Goal: Transaction & Acquisition: Purchase product/service

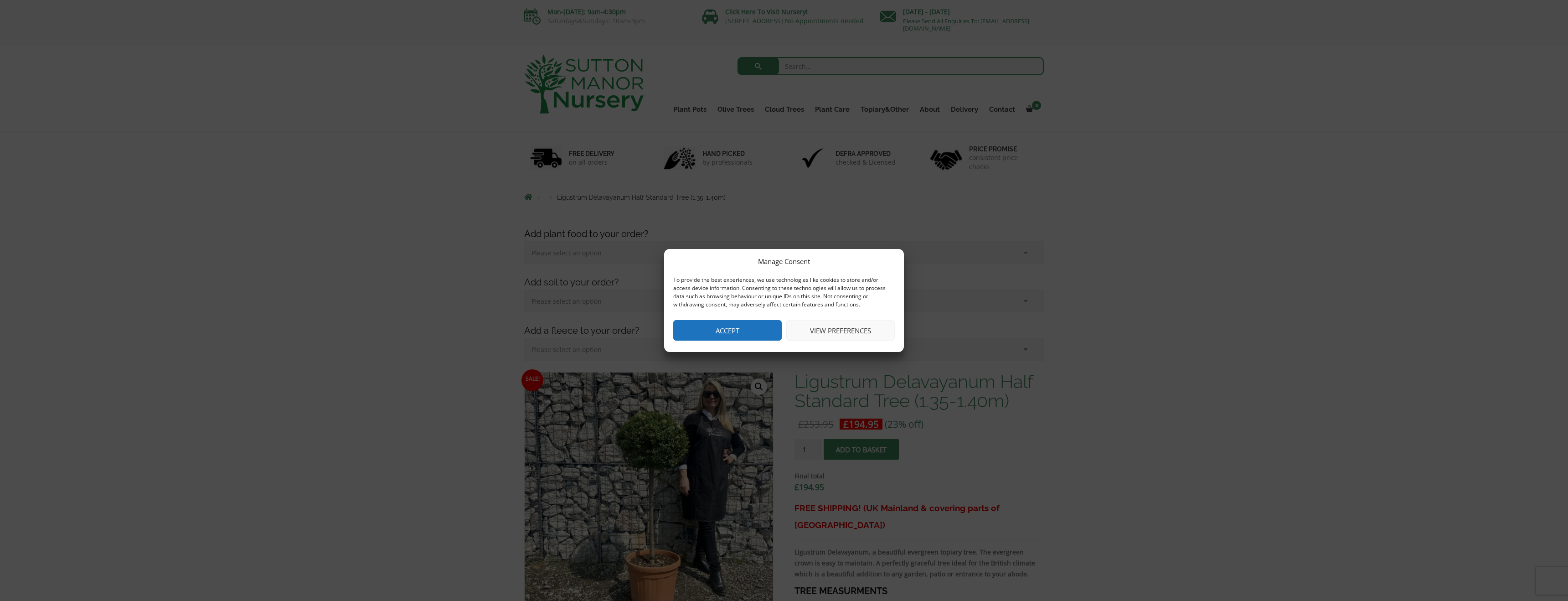
click at [741, 326] on button "Accept" at bounding box center [727, 331] width 108 height 21
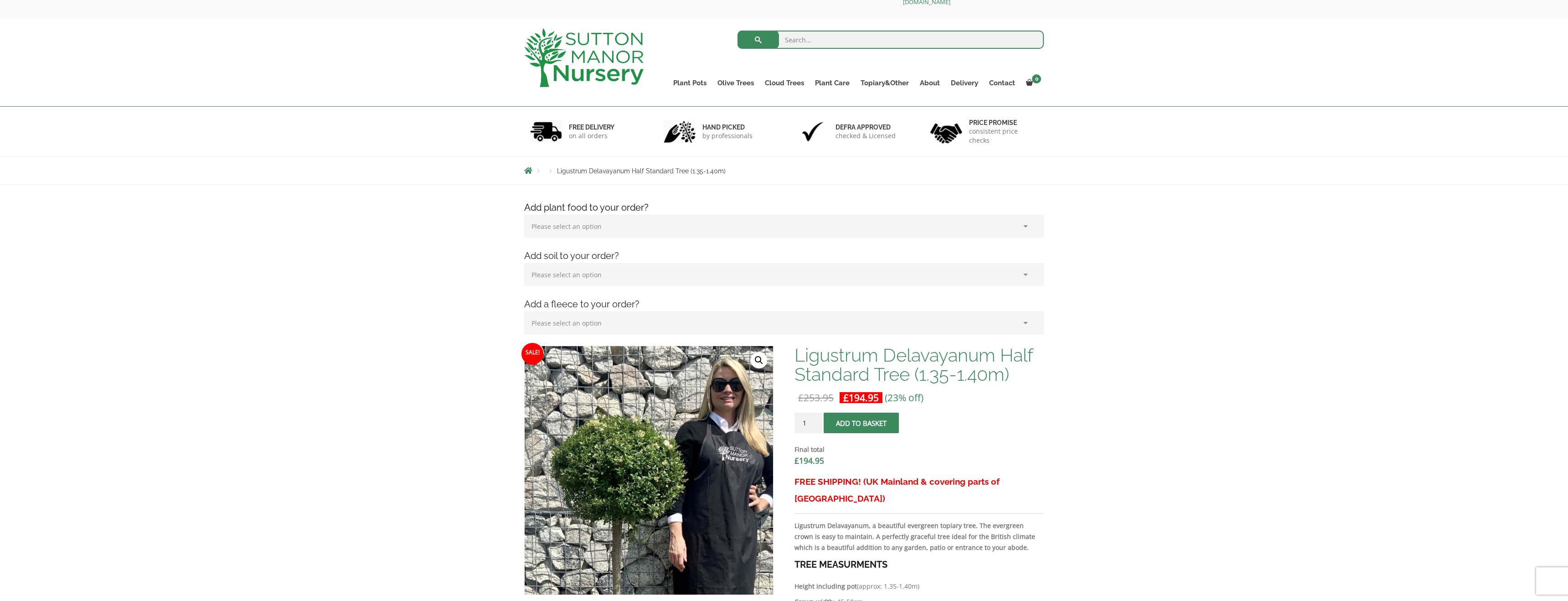
scroll to position [29, 0]
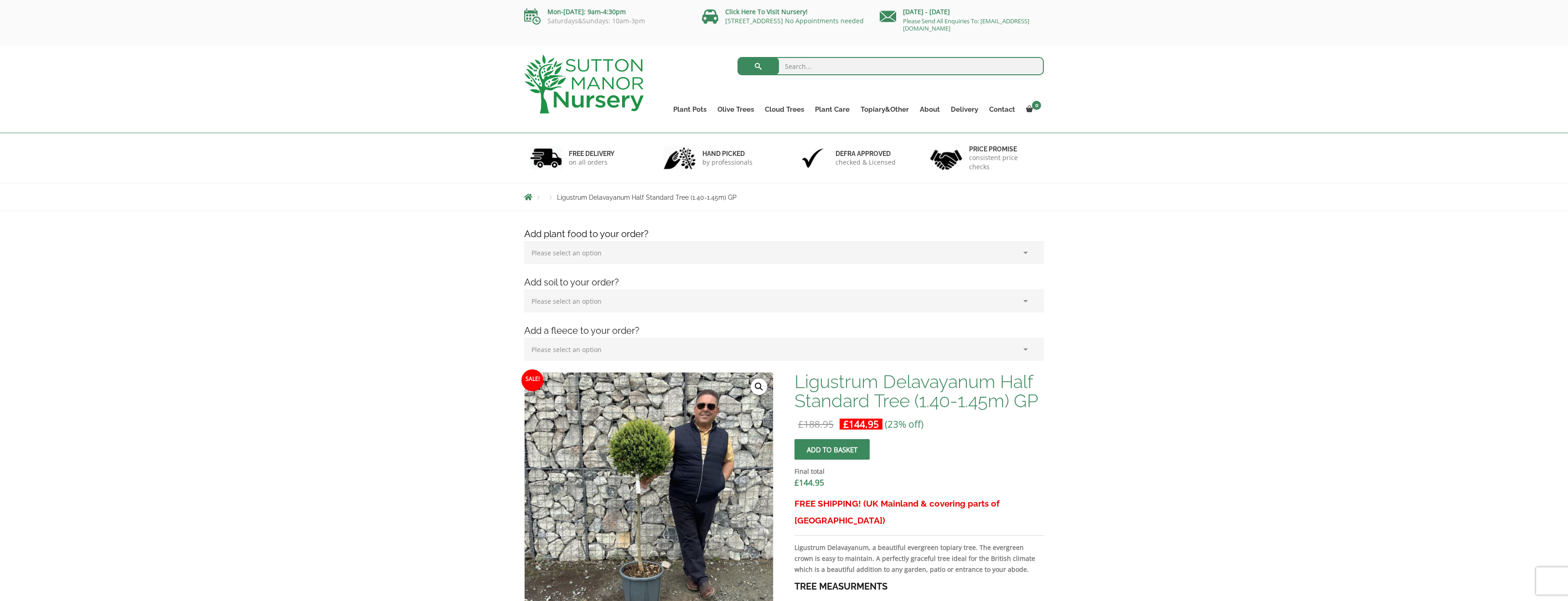
click at [676, 256] on select "Please select an option (x1) 1k Bag (£15.00) (x2) 1k Bag (£30.00) (x3) 1k Bag (…" at bounding box center [784, 252] width 520 height 23
click at [655, 293] on select "Please select an option (x1) 75L Bag (£34.99) (x2) 75L Bag (£69.98) (x3) 75L Ba…" at bounding box center [784, 301] width 520 height 23
click at [636, 255] on select "Please select an option (x1) 1k Bag (£15.00) (x2) 1k Bag (£30.00) (x3) 1k Bag (…" at bounding box center [784, 252] width 520 height 23
click at [638, 288] on h4 "Add soil to your order?" at bounding box center [784, 282] width 533 height 14
click at [653, 299] on select "Please select an option (x1) 75L Bag (£34.99) (x2) 75L Bag (£69.98) (x3) 75L Ba…" at bounding box center [784, 301] width 520 height 23
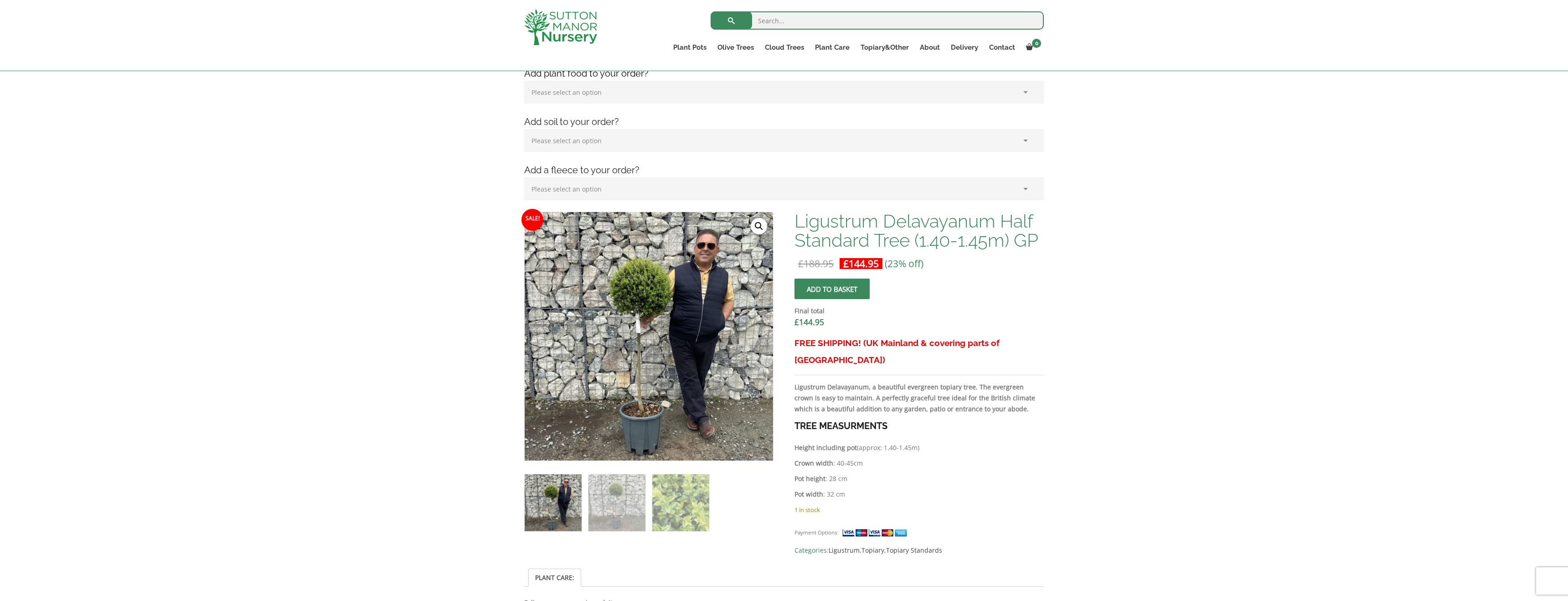
scroll to position [142, 0]
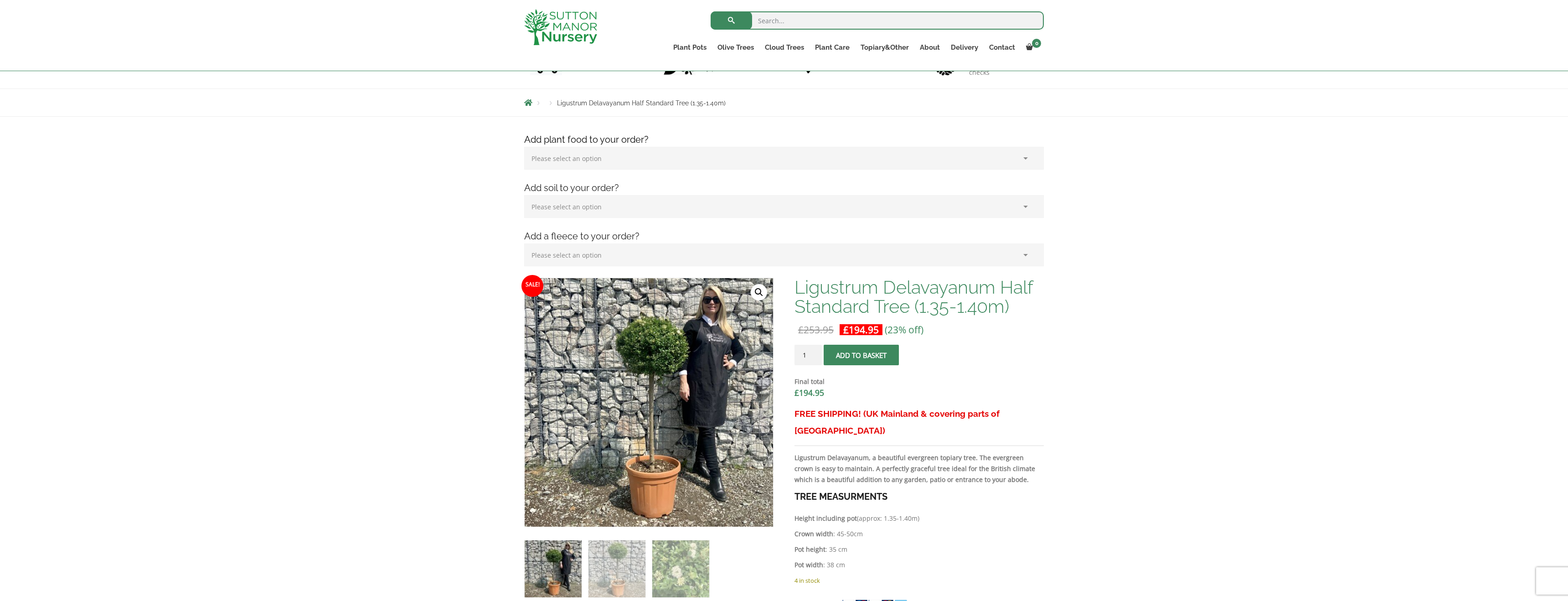
scroll to position [76, 0]
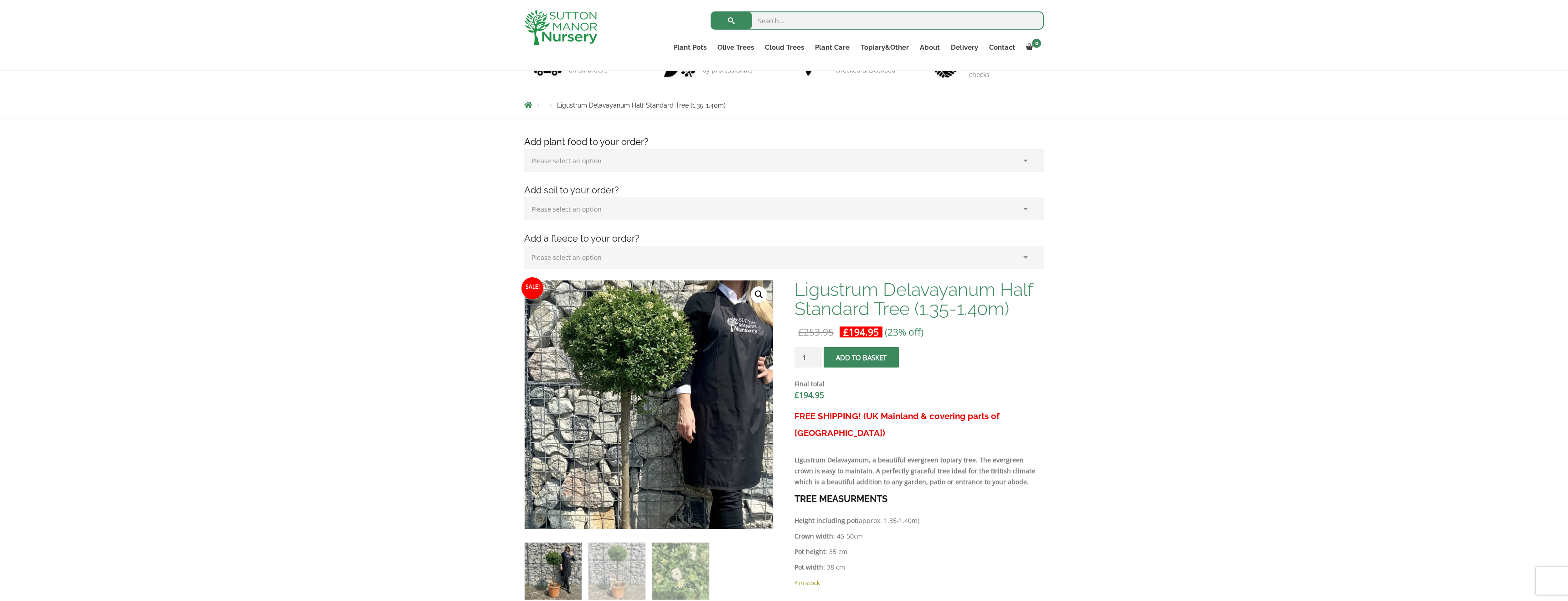
click at [683, 358] on img at bounding box center [620, 444] width 456 height 456
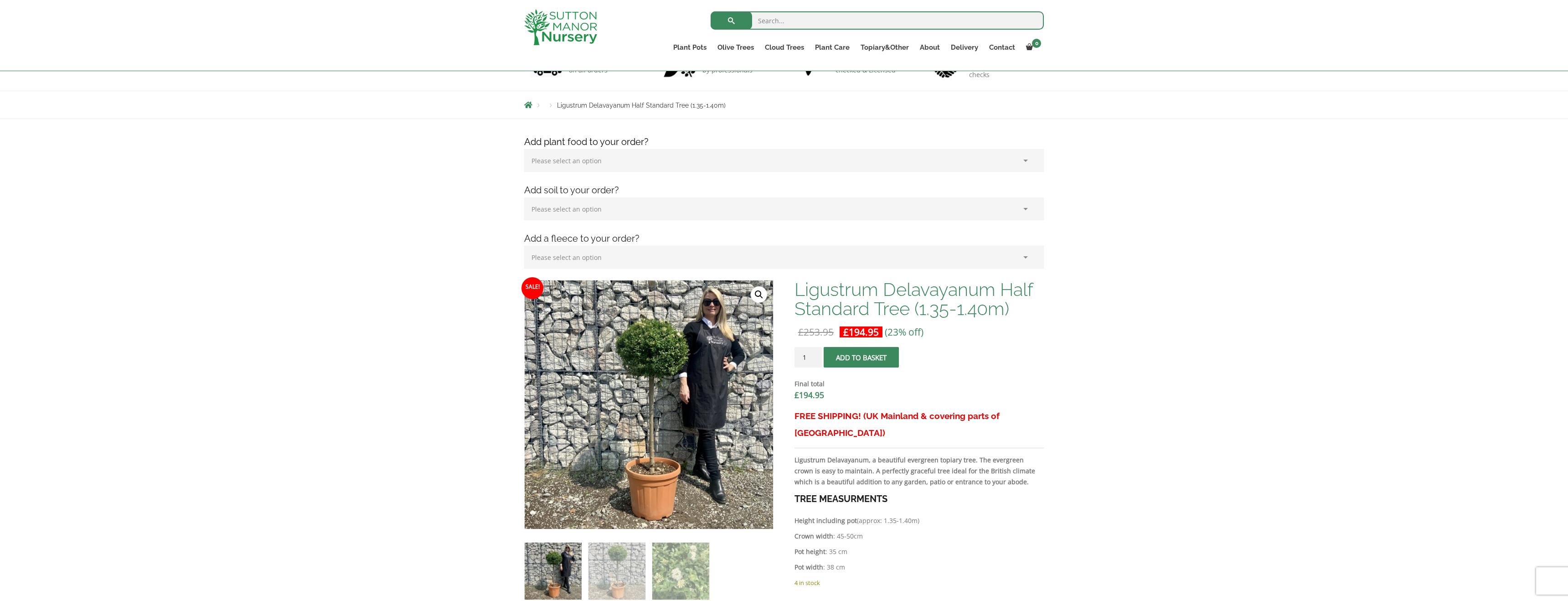
click at [758, 293] on link "🔍" at bounding box center [758, 294] width 16 height 16
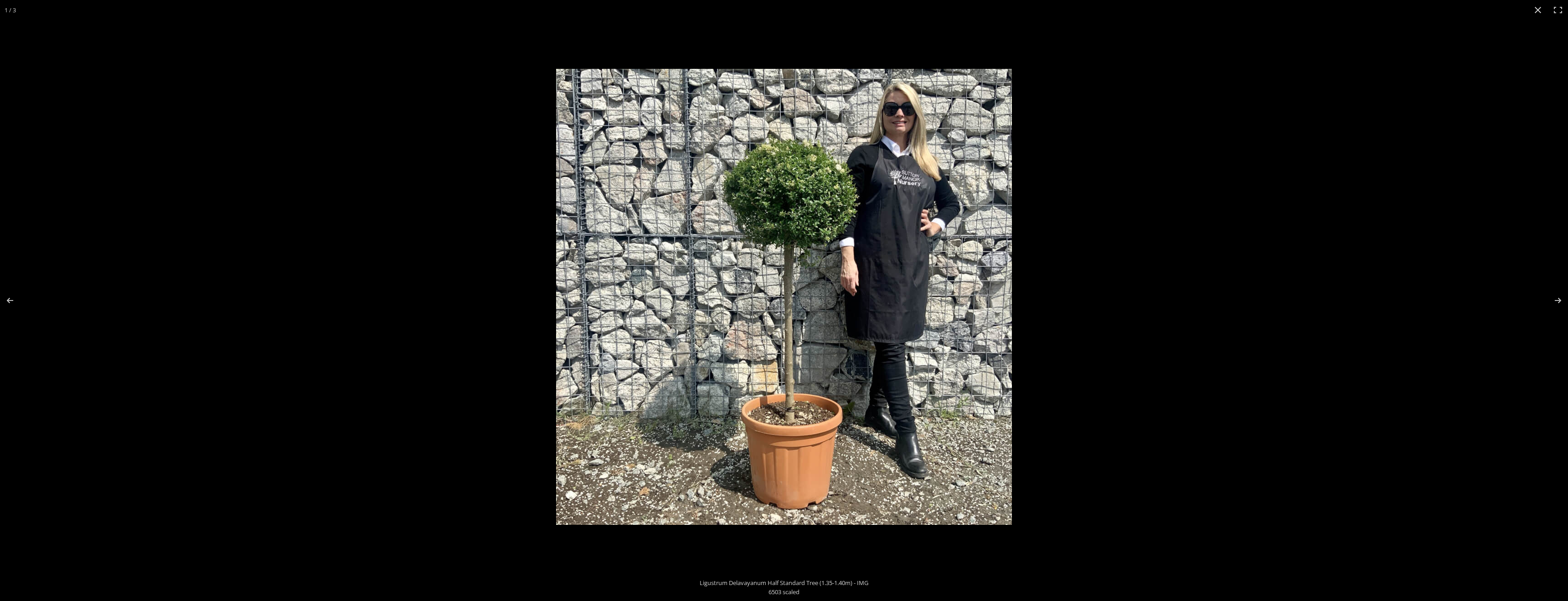
click at [867, 219] on img at bounding box center [784, 297] width 456 height 456
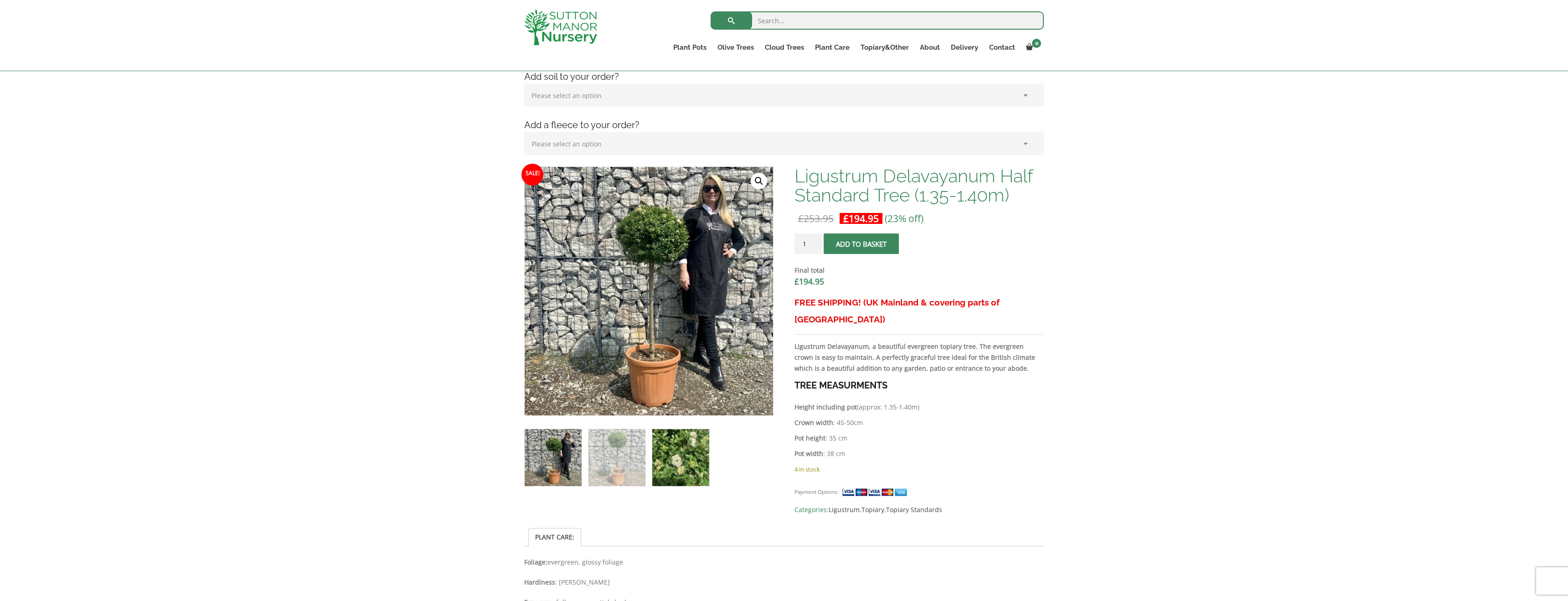
click at [659, 439] on img at bounding box center [681, 458] width 57 height 57
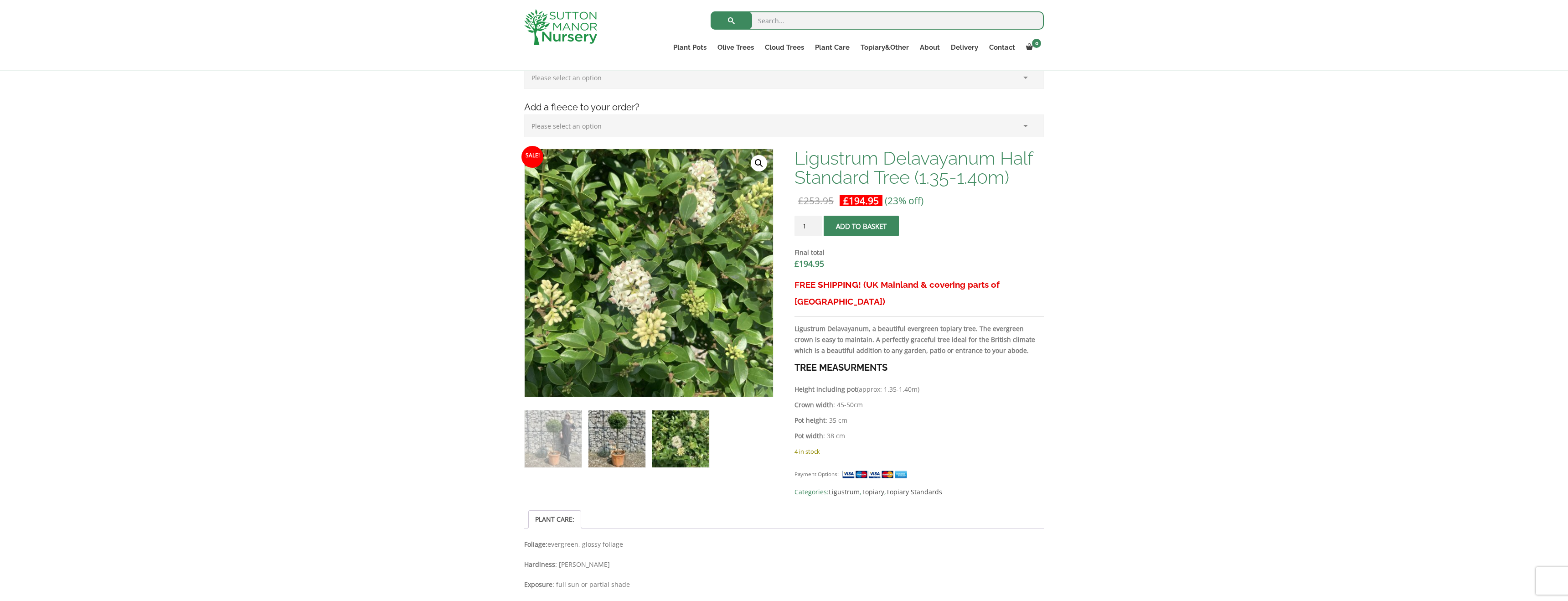
click at [635, 443] on img at bounding box center [617, 439] width 57 height 57
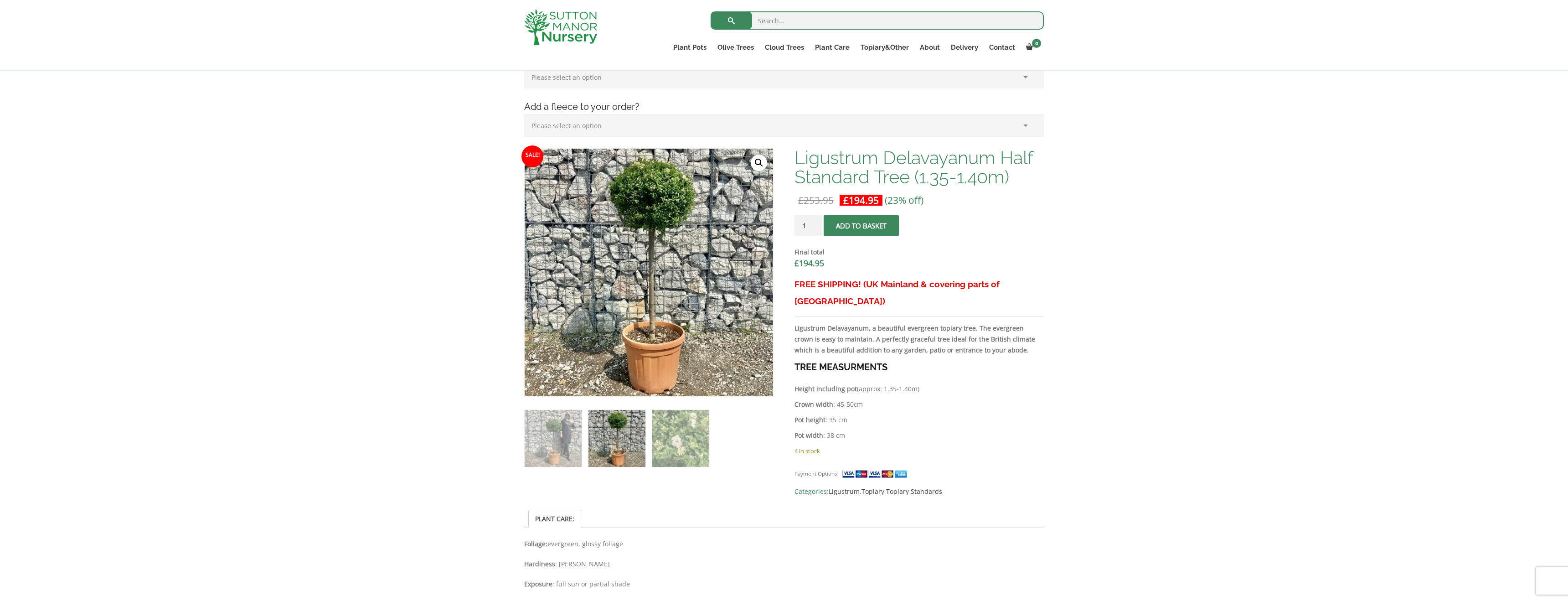
scroll to position [208, 0]
click at [650, 442] on ol at bounding box center [649, 431] width 250 height 71
click at [659, 440] on img at bounding box center [681, 438] width 57 height 57
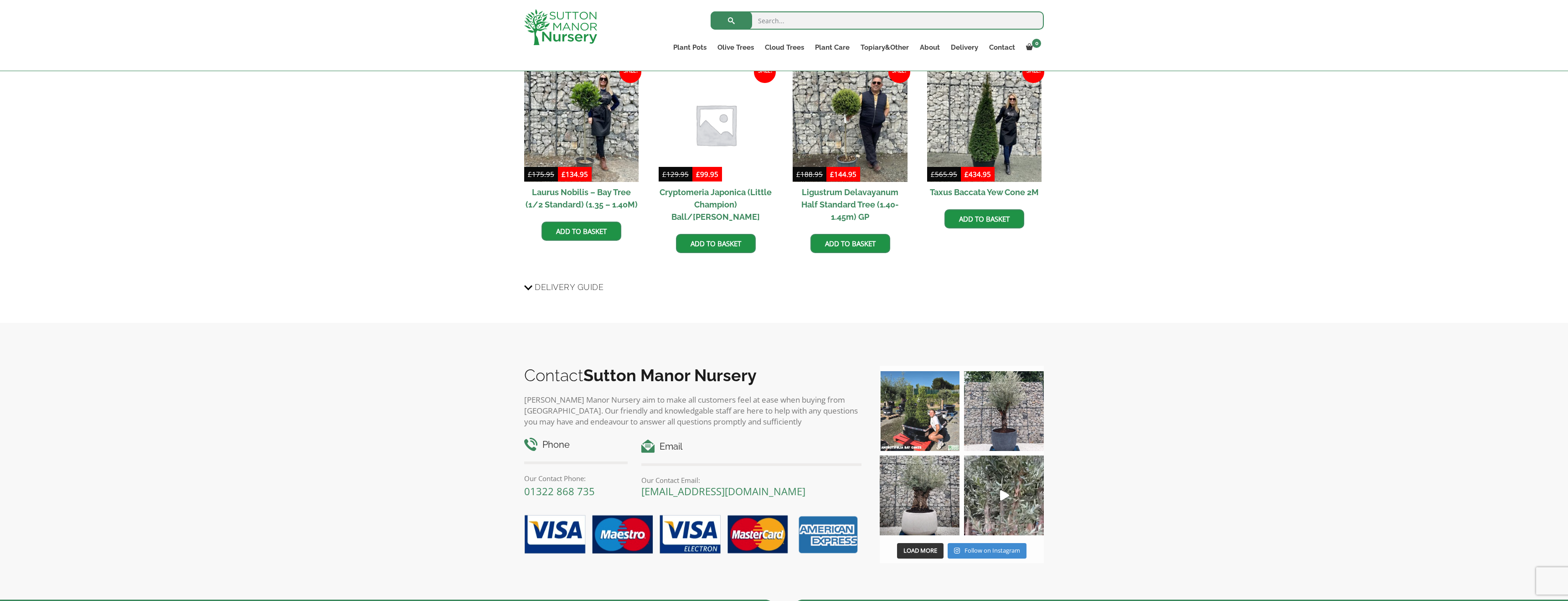
scroll to position [0, 0]
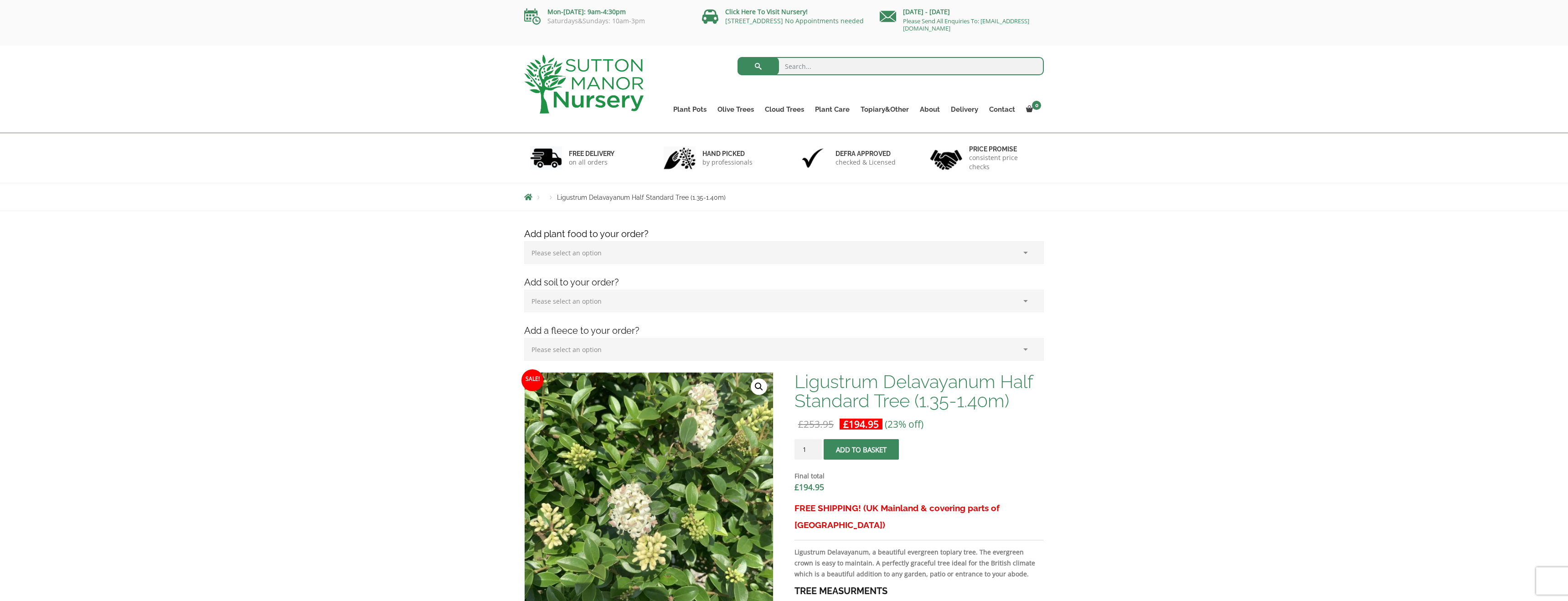
click at [868, 375] on h1 "Ligustrum Delavayanum Half Standard Tree (1.35-1.40m)" at bounding box center [919, 391] width 250 height 38
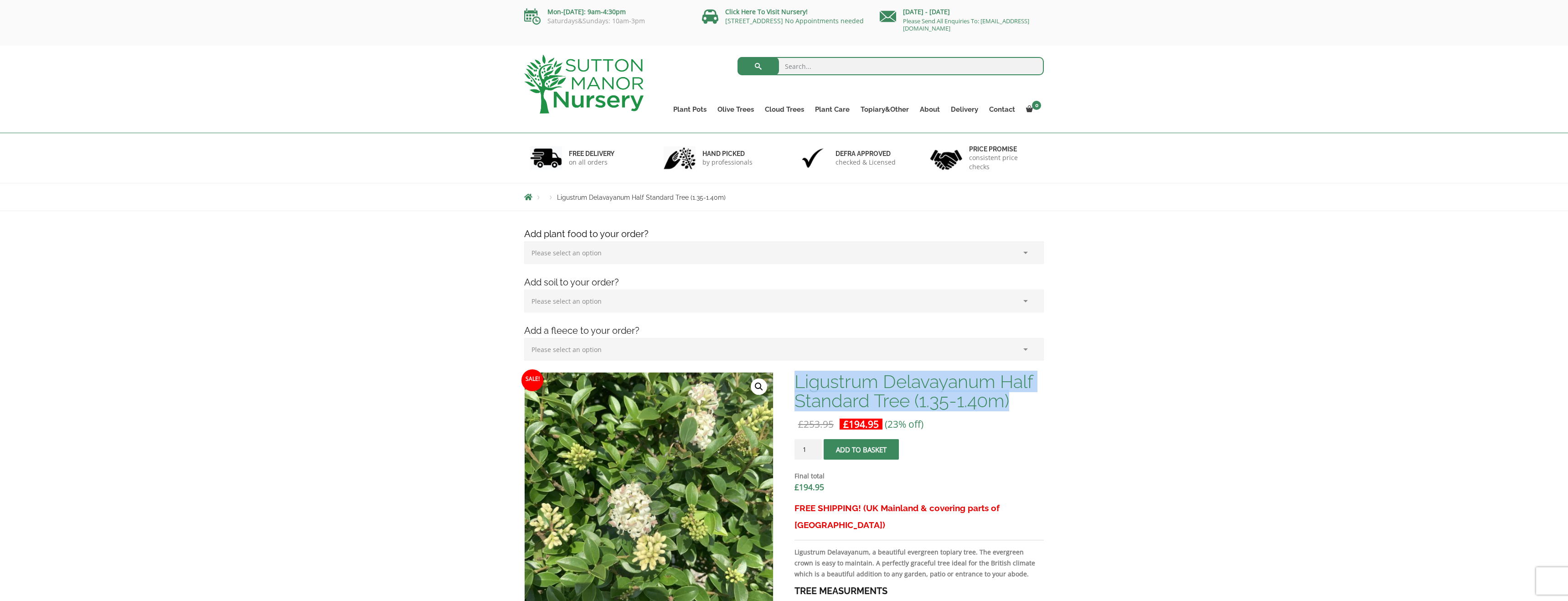
click at [868, 375] on h1 "Ligustrum Delavayanum Half Standard Tree (1.35-1.40m)" at bounding box center [919, 391] width 250 height 38
copy h1 "Ligustrum Delavayanum Half Standard Tree (1.35-1.40m)"
drag, startPoint x: 845, startPoint y: 400, endPoint x: 861, endPoint y: 398, distance: 16.1
click at [845, 400] on h1 "Ligustrum Delavayanum Half Standard Tree (1.35-1.40m)" at bounding box center [919, 391] width 250 height 38
drag, startPoint x: 925, startPoint y: 379, endPoint x: 799, endPoint y: 382, distance: 126.0
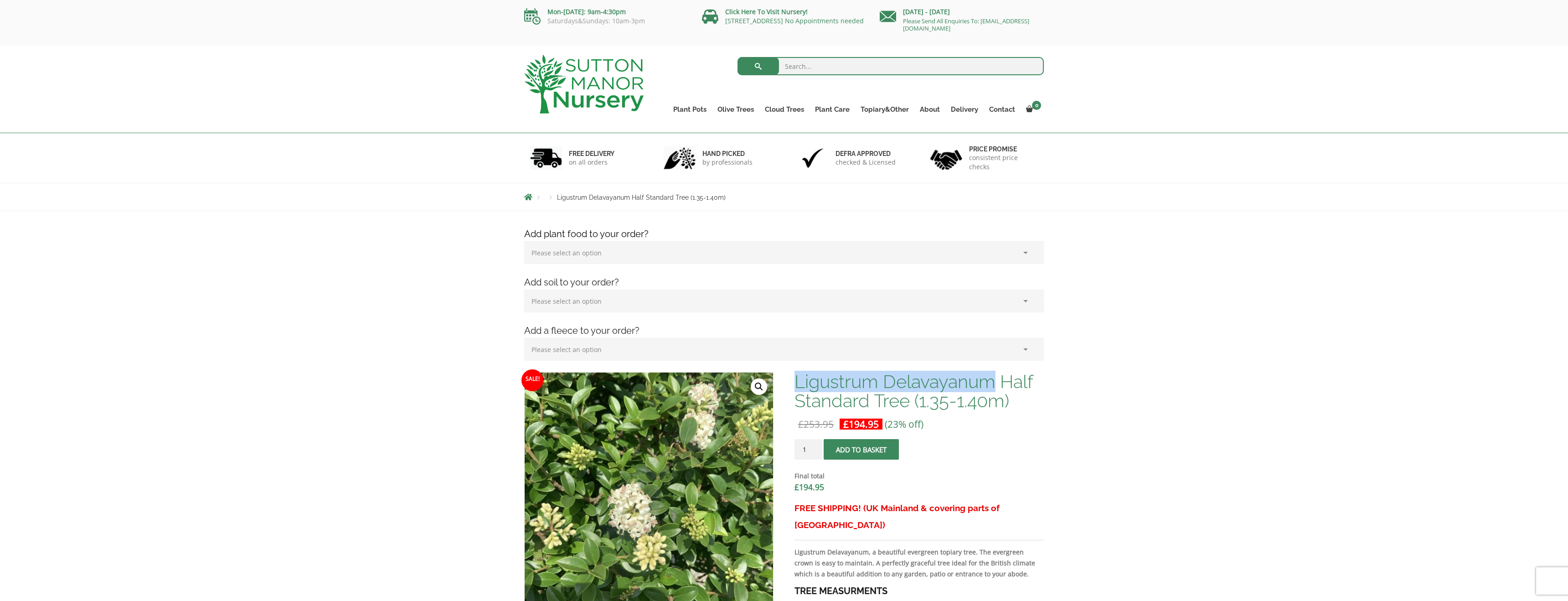
click at [799, 382] on h1 "Ligustrum Delavayanum Half Standard Tree (1.35-1.40m)" at bounding box center [919, 391] width 250 height 38
copy h1 "Ligustrum Delavayanum"
